Goal: Information Seeking & Learning: Learn about a topic

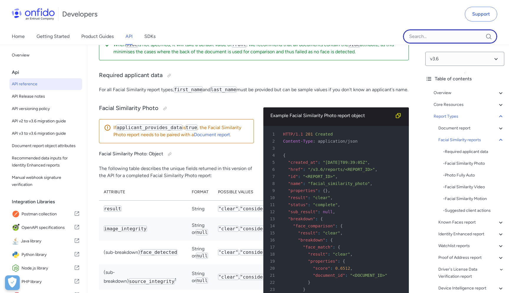
click at [419, 39] on input "Onfido search input field" at bounding box center [450, 36] width 94 height 14
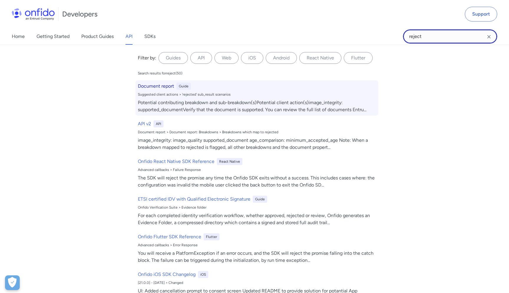
type input "reject"
click at [162, 88] on h6 "Document report" at bounding box center [156, 86] width 36 height 7
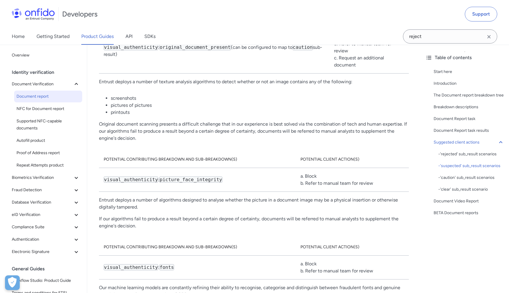
scroll to position [3418, 0]
click at [456, 156] on div "- 'rejected' sub_result scenarios" at bounding box center [471, 154] width 66 height 7
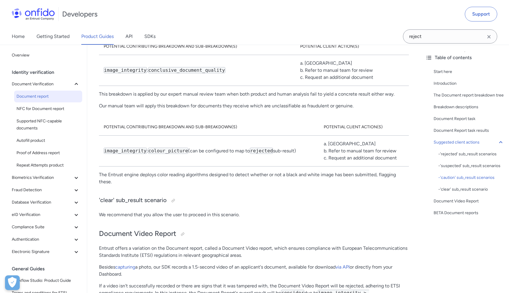
scroll to position [4147, 0]
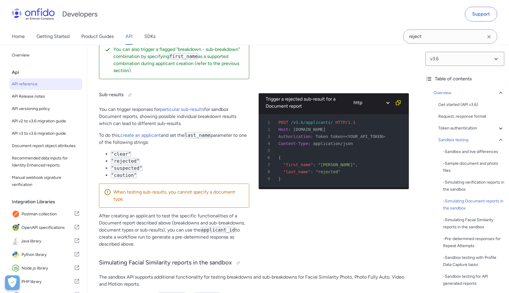
scroll to position [2229, 0]
